Goal: Information Seeking & Learning: Find specific fact

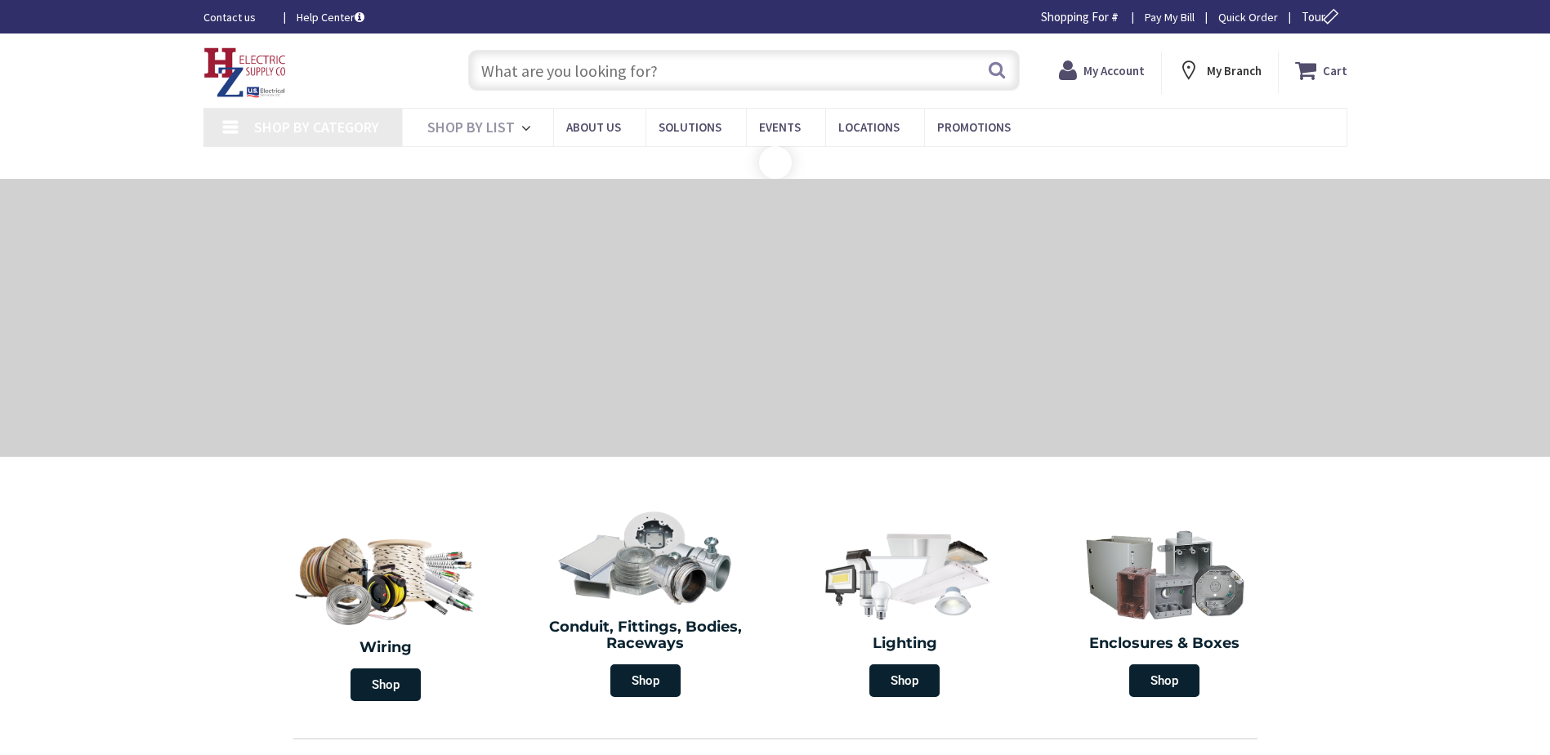
click at [614, 79] on input "text" at bounding box center [743, 70] width 551 height 41
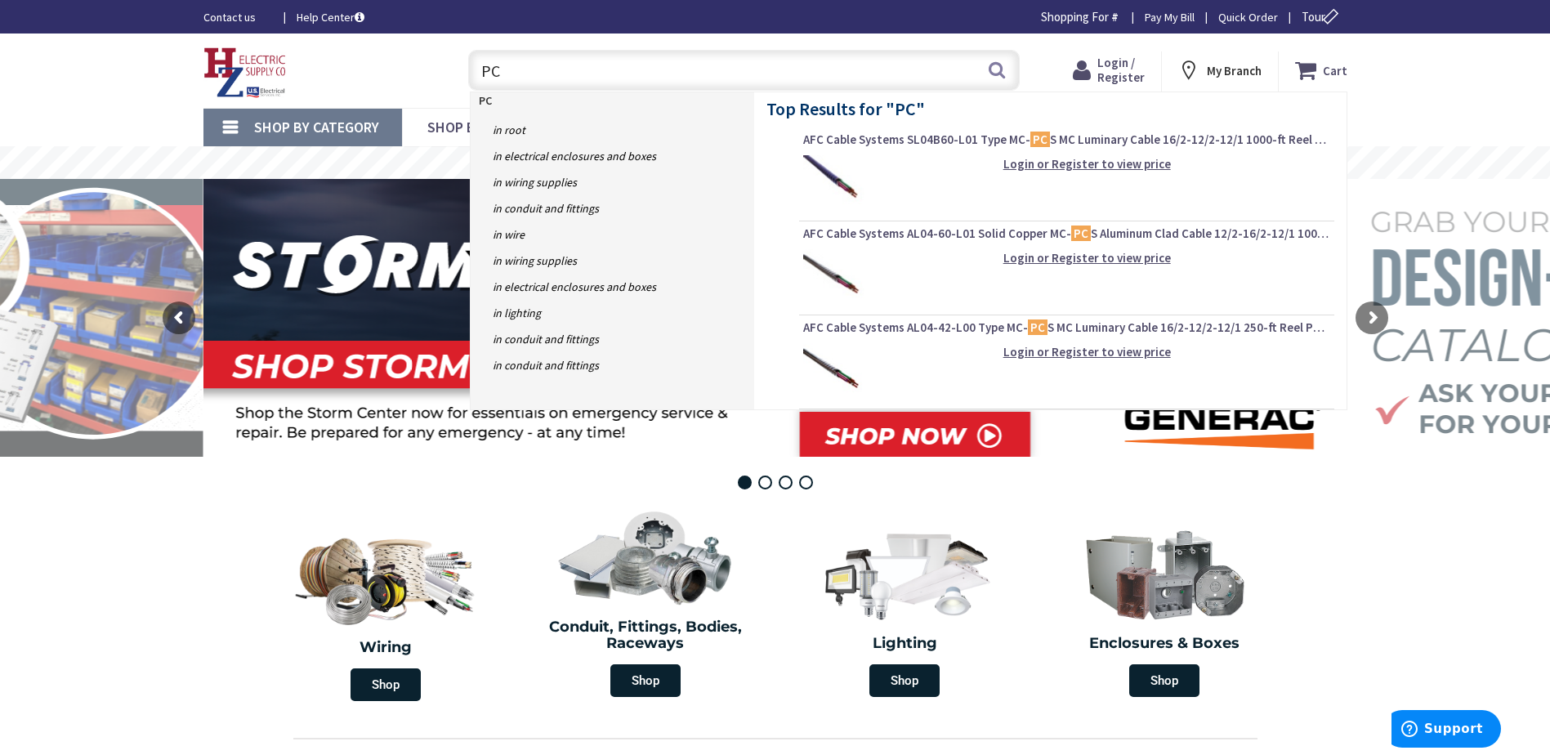
click at [542, 65] on input "PC" at bounding box center [743, 70] width 551 height 41
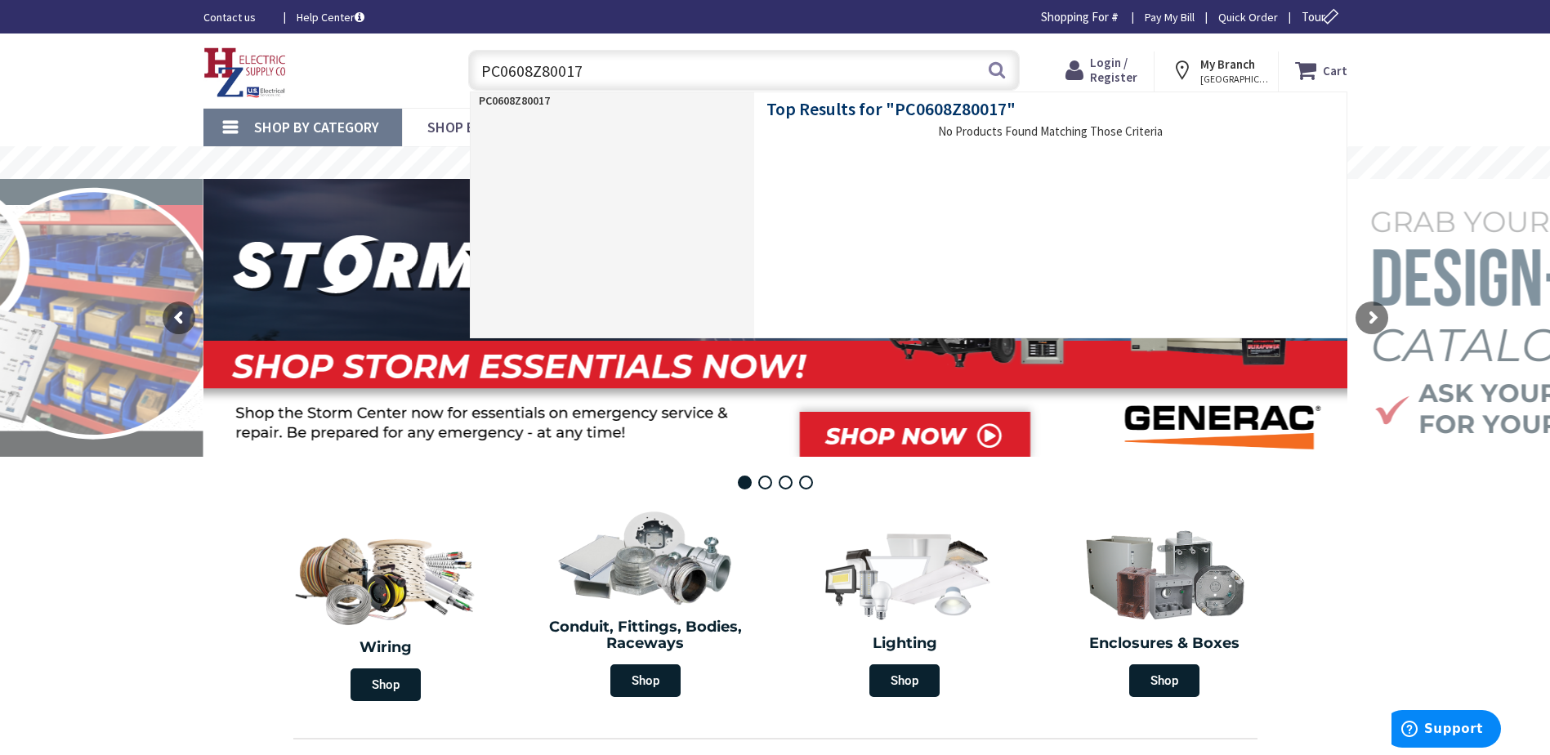
drag, startPoint x: 594, startPoint y: 71, endPoint x: 404, endPoint y: 71, distance: 189.5
click at [404, 71] on div "Toggle Nav PC0608Z80017 PC0608Z80017 Search Cart My Cart Close" at bounding box center [775, 70] width 1168 height 55
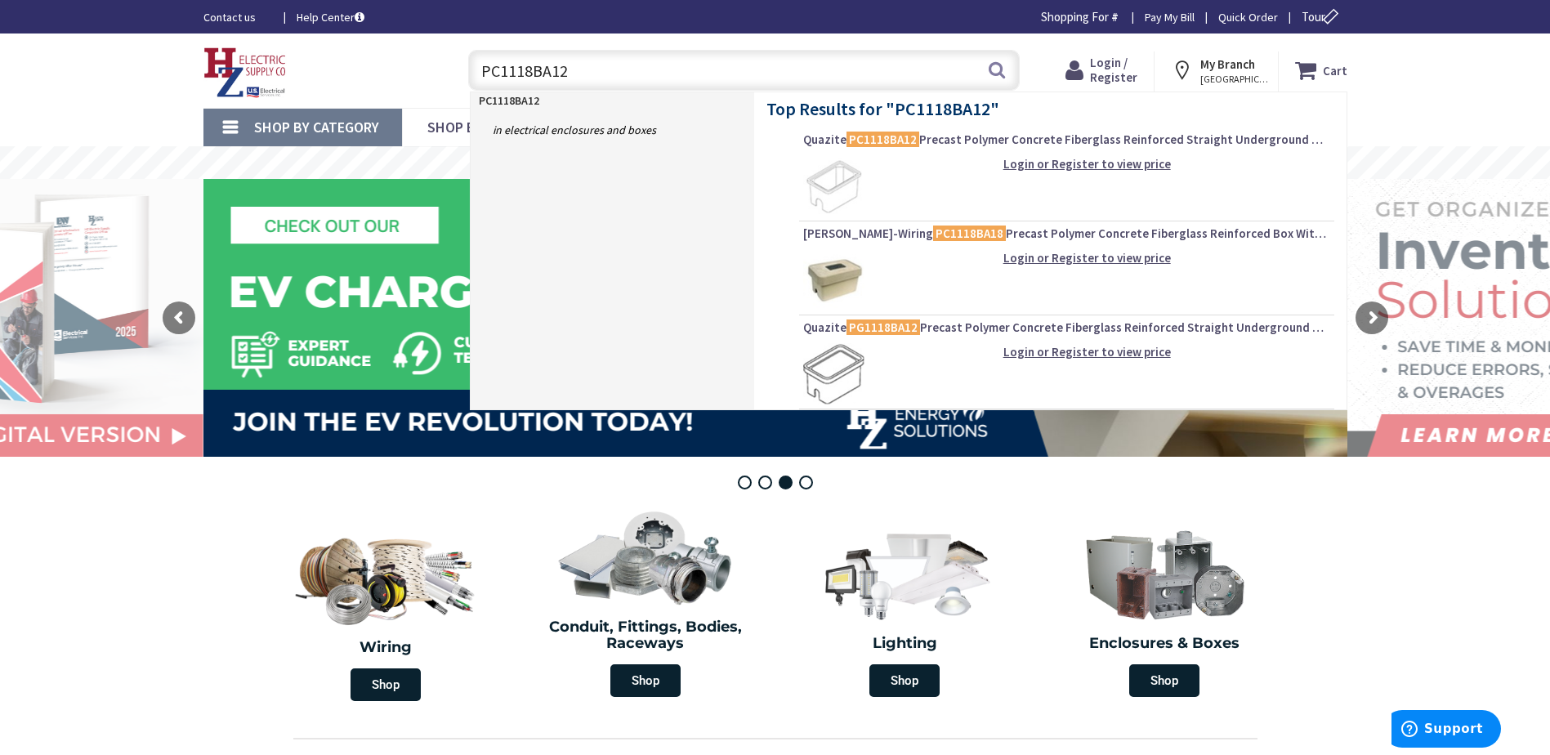
type input "PC1118BA12"
click at [860, 178] on img at bounding box center [833, 185] width 61 height 61
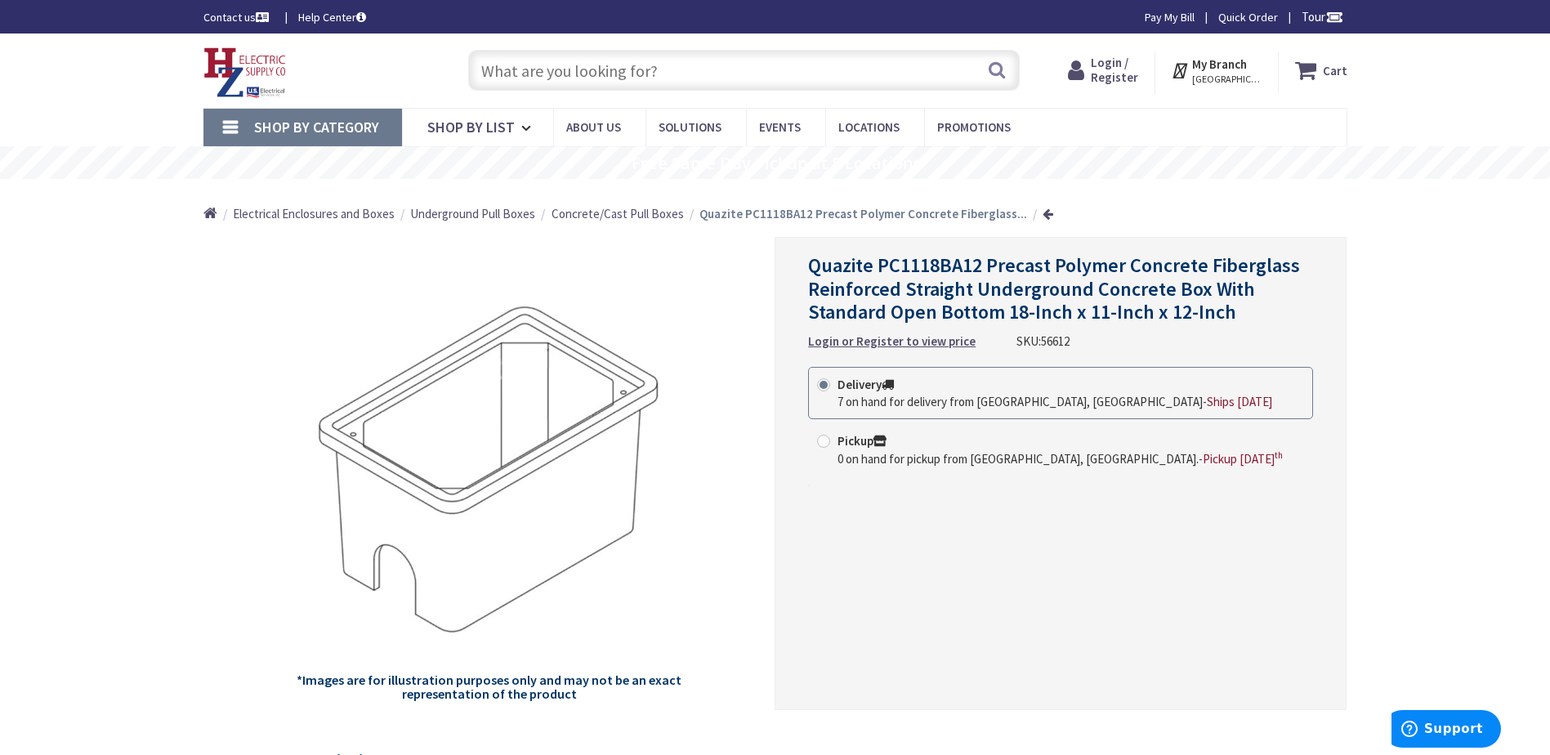
click at [1226, 575] on div "Quazite PC1118BA12 Precast Polymer Concrete Fiberglass Reinforced Straight Unde…" at bounding box center [1061, 473] width 572 height 473
click at [1015, 532] on div "Quazite PC1118BA12 Precast Polymer Concrete Fiberglass Reinforced Straight Unde…" at bounding box center [1061, 473] width 572 height 473
click at [1391, 208] on div "Home Electrical Enclosures and Boxes Underground Pull Boxes Concrete/Cast Pull …" at bounding box center [775, 208] width 1550 height 58
